Goal: Transaction & Acquisition: Purchase product/service

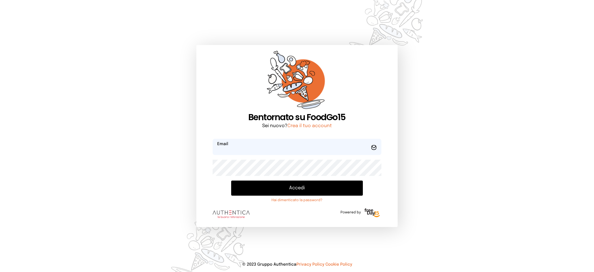
type input "**********"
click at [265, 187] on button "Accedi" at bounding box center [296, 188] width 131 height 15
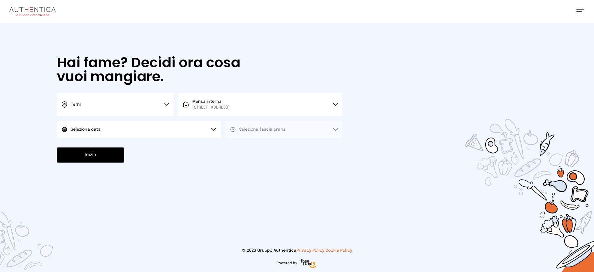
click at [171, 130] on button "Seleziona data" at bounding box center [139, 129] width 164 height 17
click at [175, 151] on li "[DATE], [DATE]" at bounding box center [139, 145] width 164 height 15
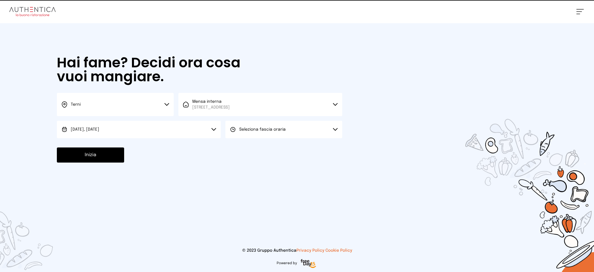
click at [254, 134] on button "Seleziona fascia oraria" at bounding box center [283, 129] width 117 height 17
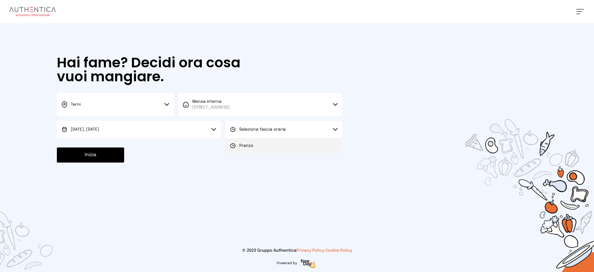
click at [254, 143] on li "Pranzo" at bounding box center [283, 145] width 117 height 15
click at [92, 161] on button "Inizia" at bounding box center [90, 154] width 67 height 15
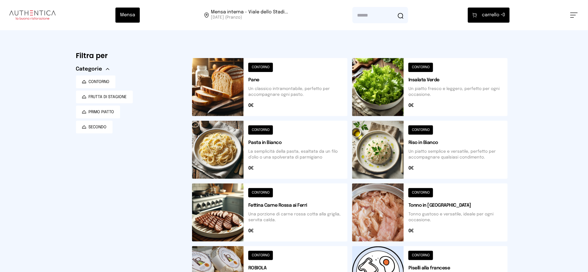
click at [439, 159] on button at bounding box center [430, 150] width 156 height 58
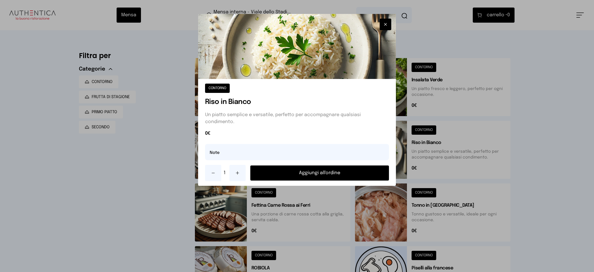
click at [287, 172] on button "Aggiungi all'ordine" at bounding box center [319, 172] width 139 height 15
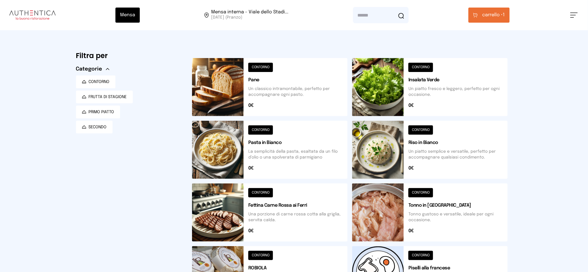
click at [490, 16] on span "carrello •" at bounding box center [493, 15] width 21 height 7
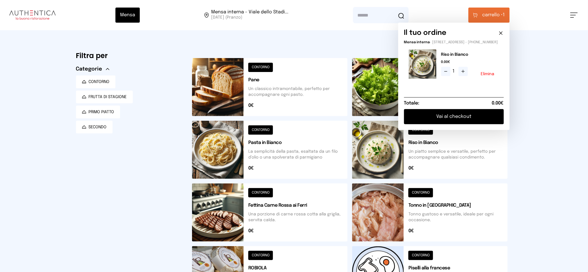
click at [463, 118] on button "Vai al checkout" at bounding box center [454, 116] width 100 height 15
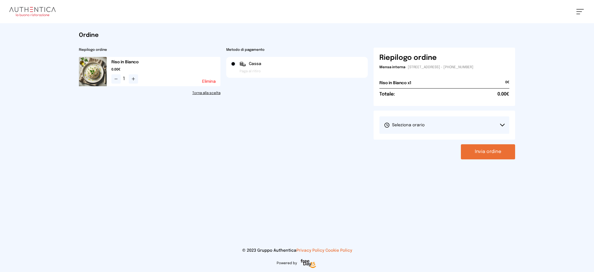
click at [462, 127] on button "Seleziona orario" at bounding box center [445, 124] width 130 height 17
click at [454, 145] on li "1° Turno (13:00 - 15:00)" at bounding box center [445, 141] width 130 height 15
click at [490, 154] on button "Invia ordine" at bounding box center [488, 151] width 54 height 15
